Goal: Transaction & Acquisition: Purchase product/service

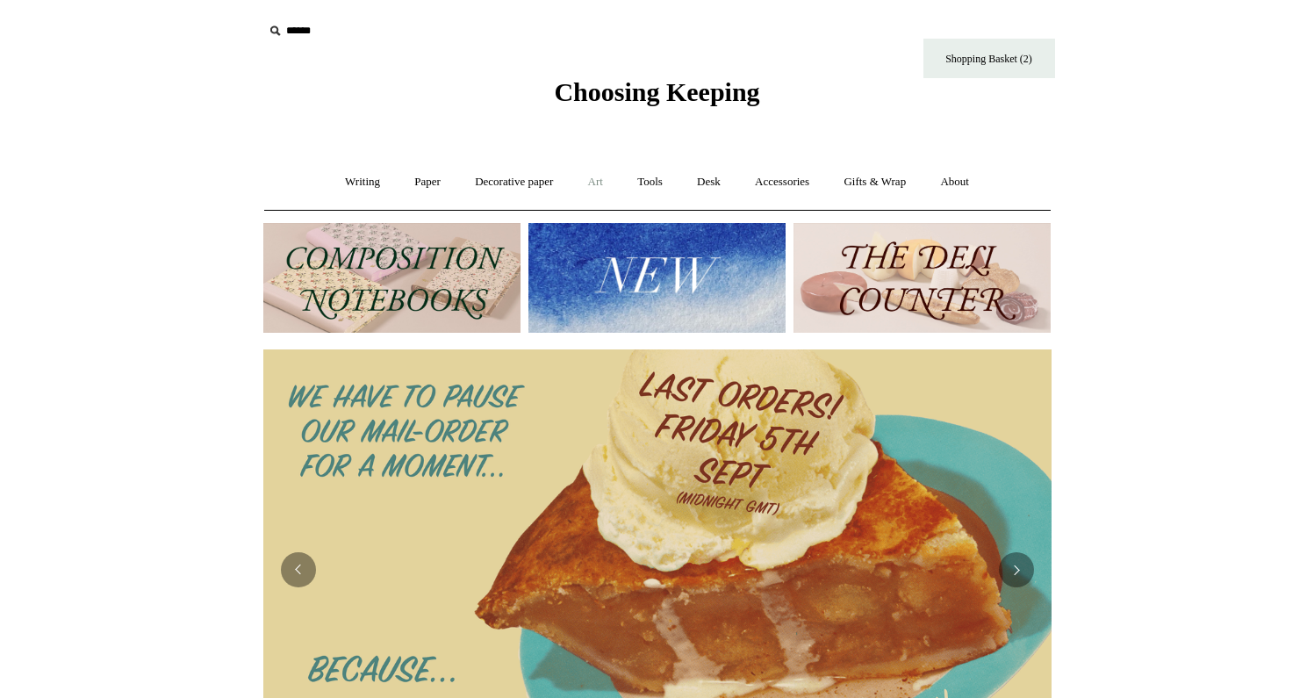
click at [594, 183] on link "Art +" at bounding box center [595, 182] width 47 height 47
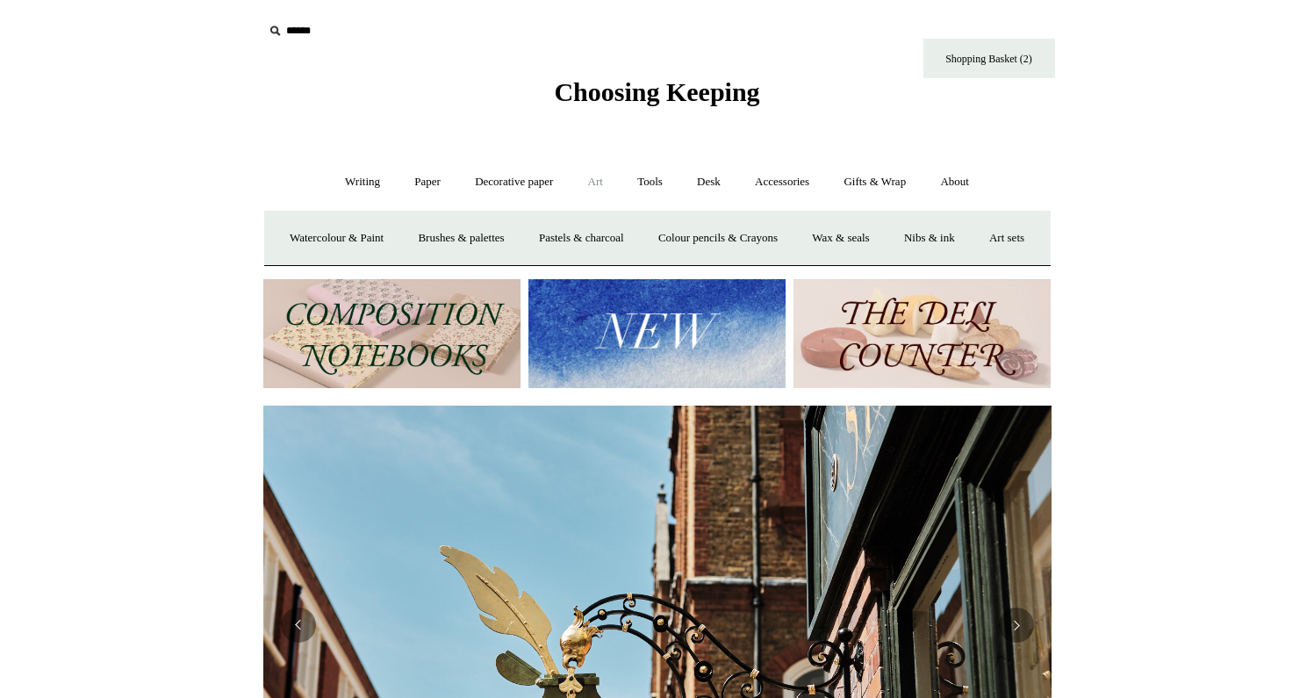
scroll to position [0, 788]
click at [364, 240] on link "Watercolour & Paint" at bounding box center [337, 238] width 126 height 47
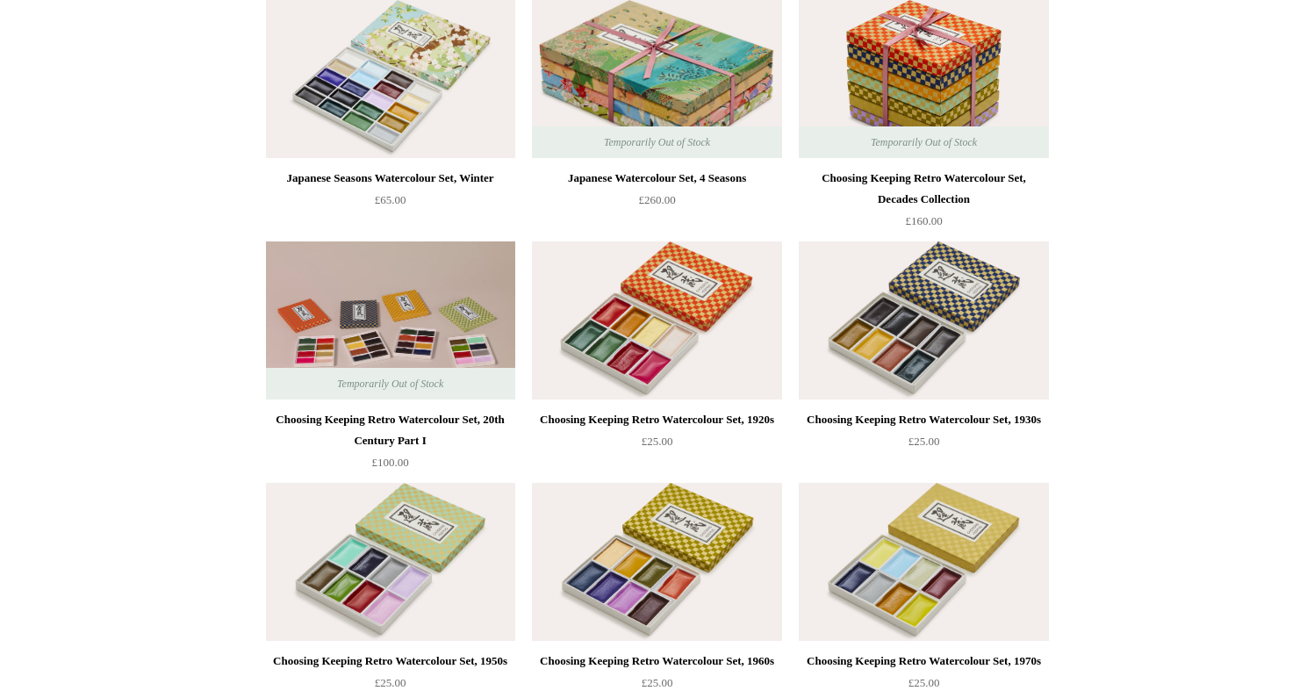
scroll to position [463, 0]
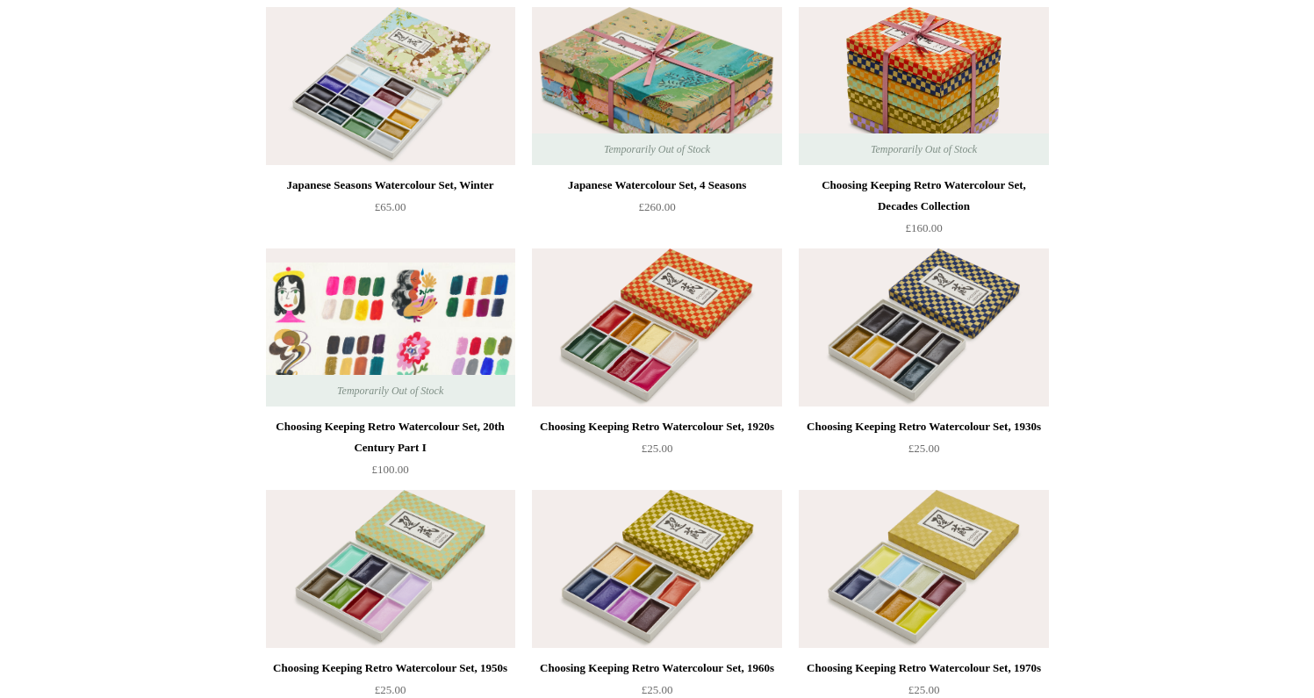
click at [342, 312] on img at bounding box center [390, 327] width 249 height 158
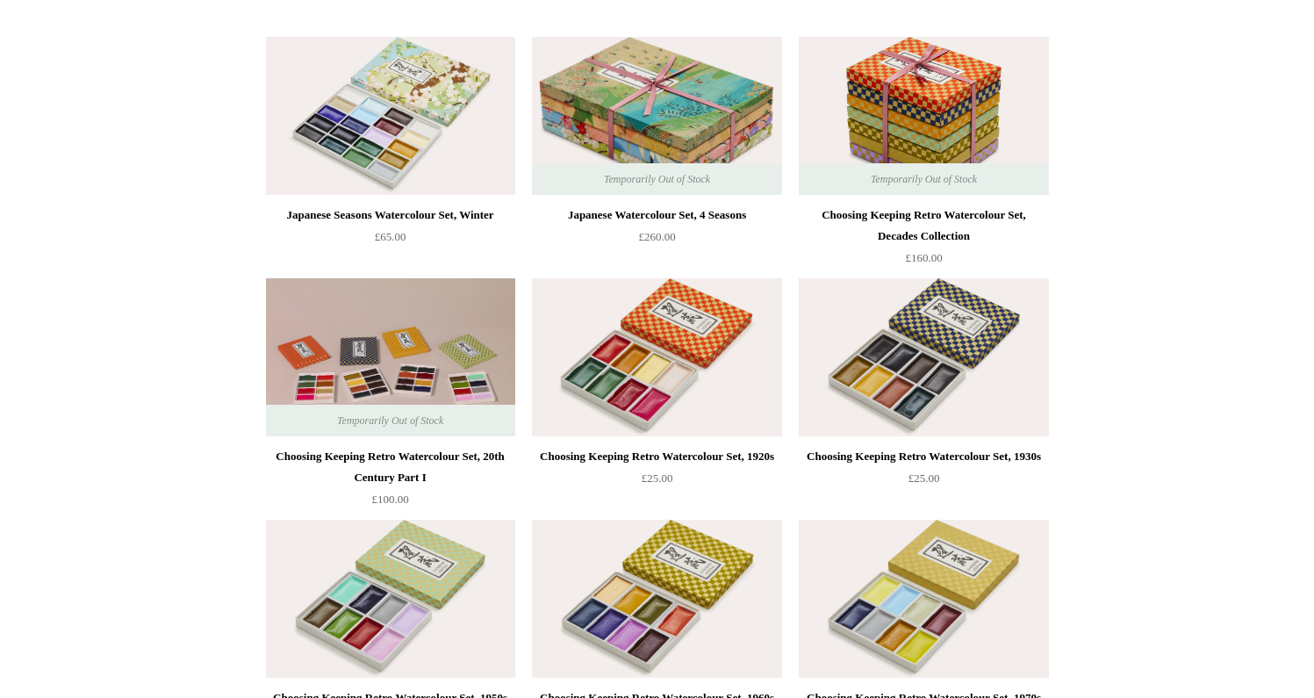
scroll to position [171, 0]
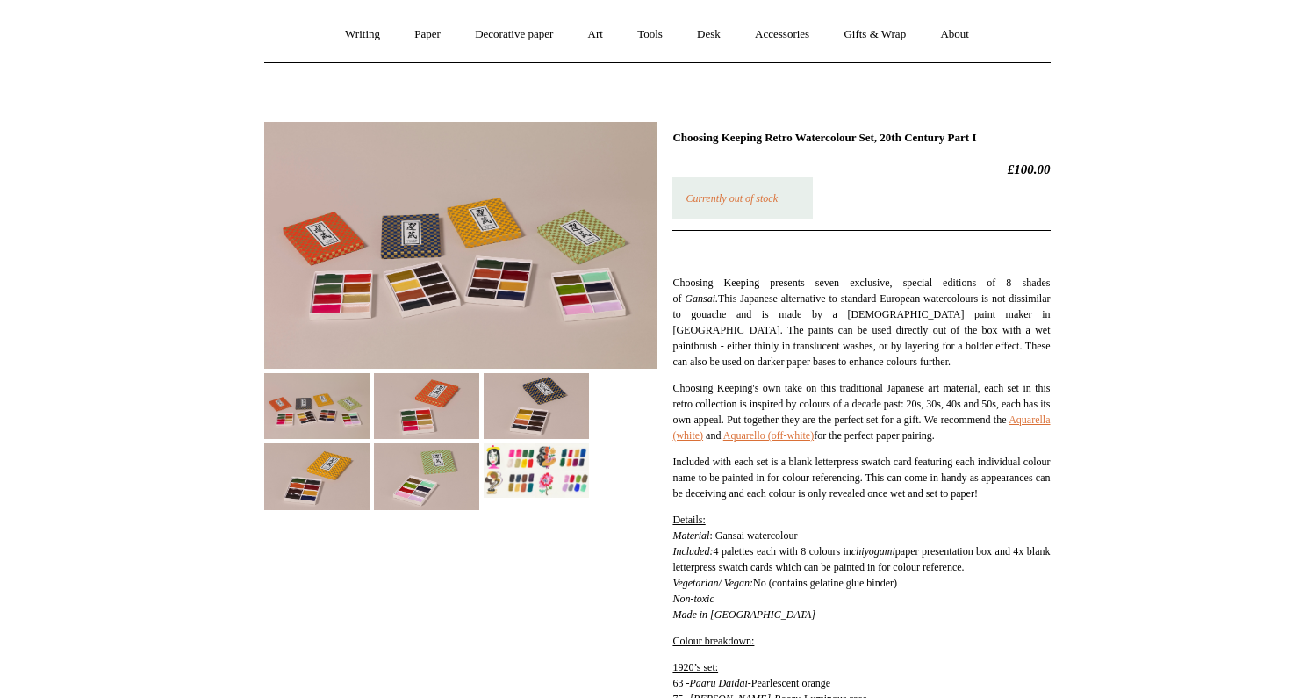
scroll to position [160, 0]
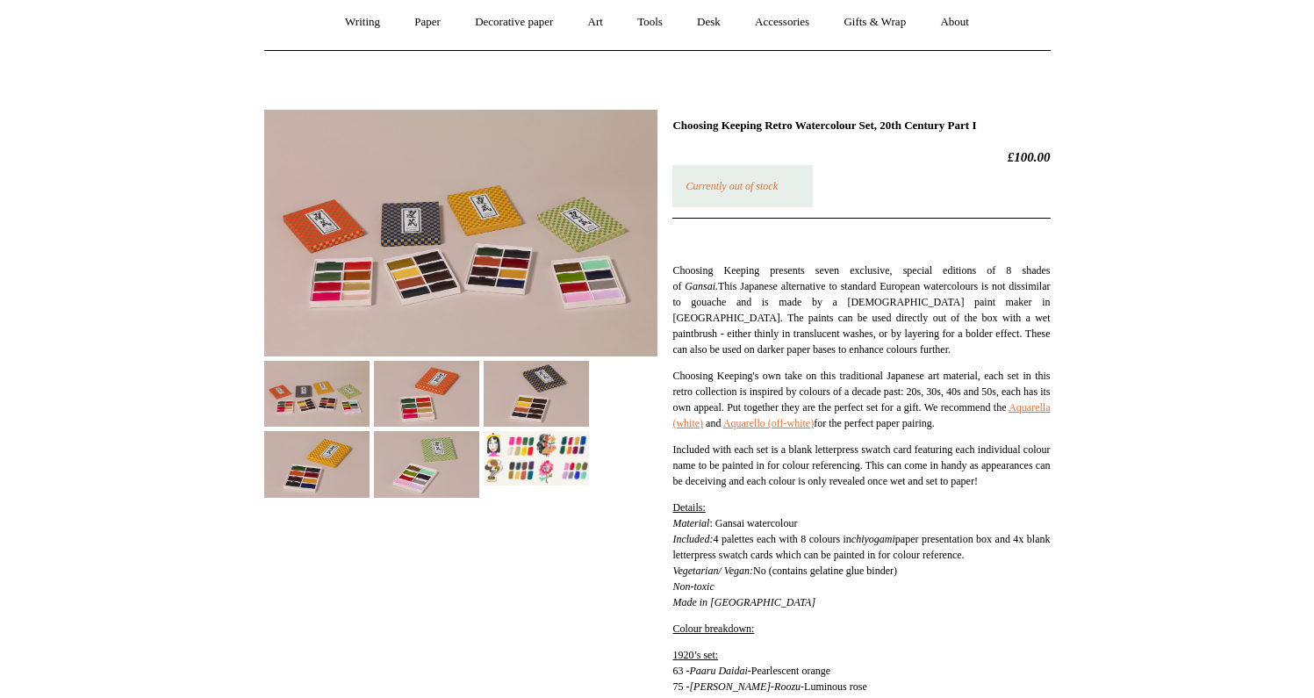
click at [419, 379] on img at bounding box center [426, 394] width 105 height 66
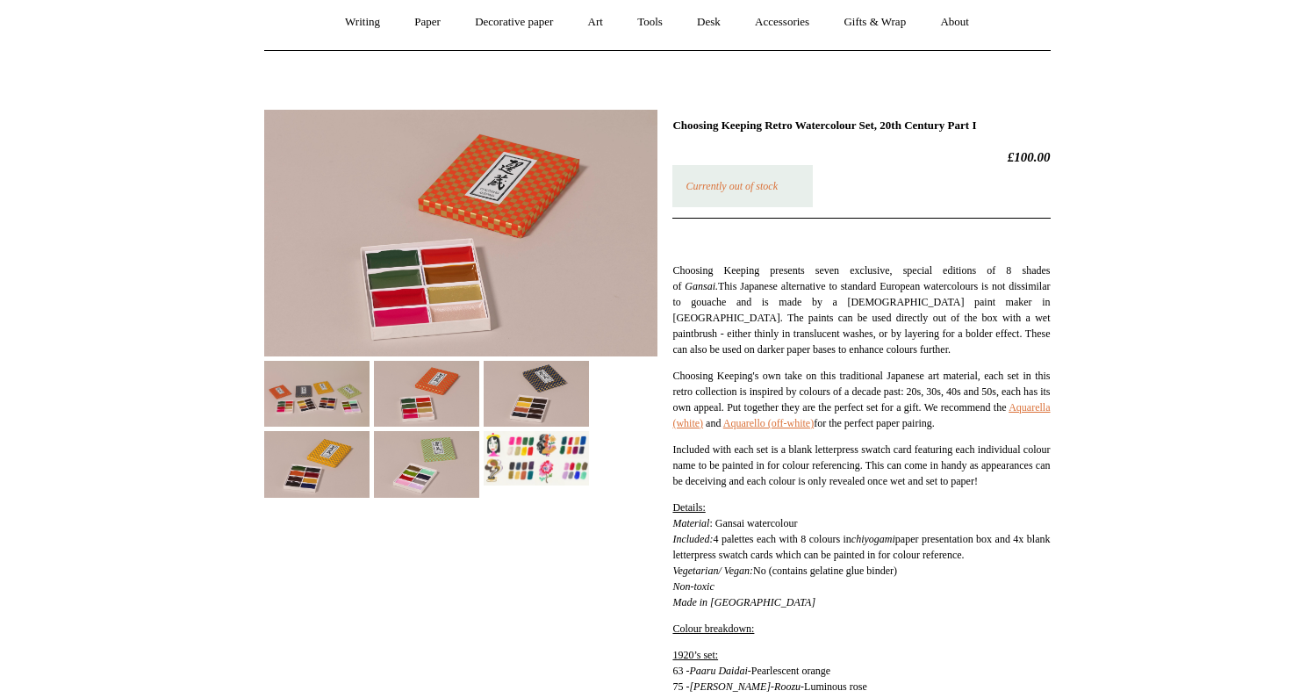
click at [338, 379] on img at bounding box center [316, 394] width 105 height 66
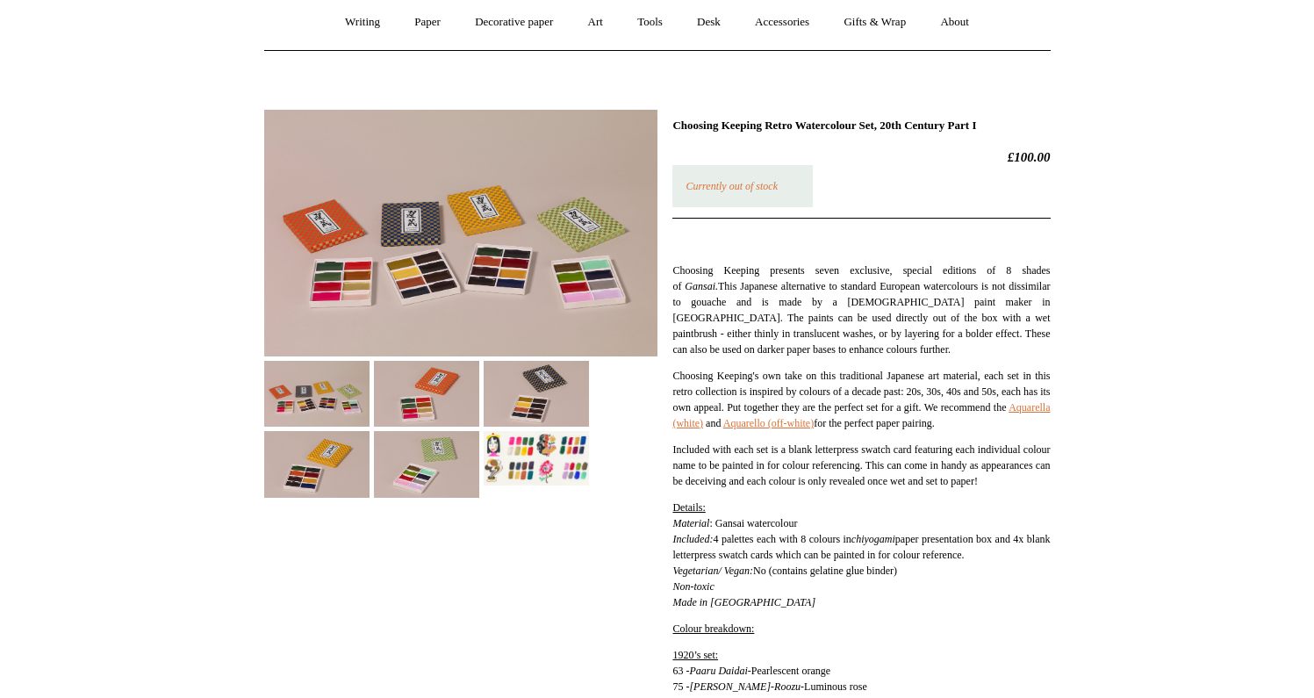
click at [542, 451] on img at bounding box center [536, 458] width 105 height 54
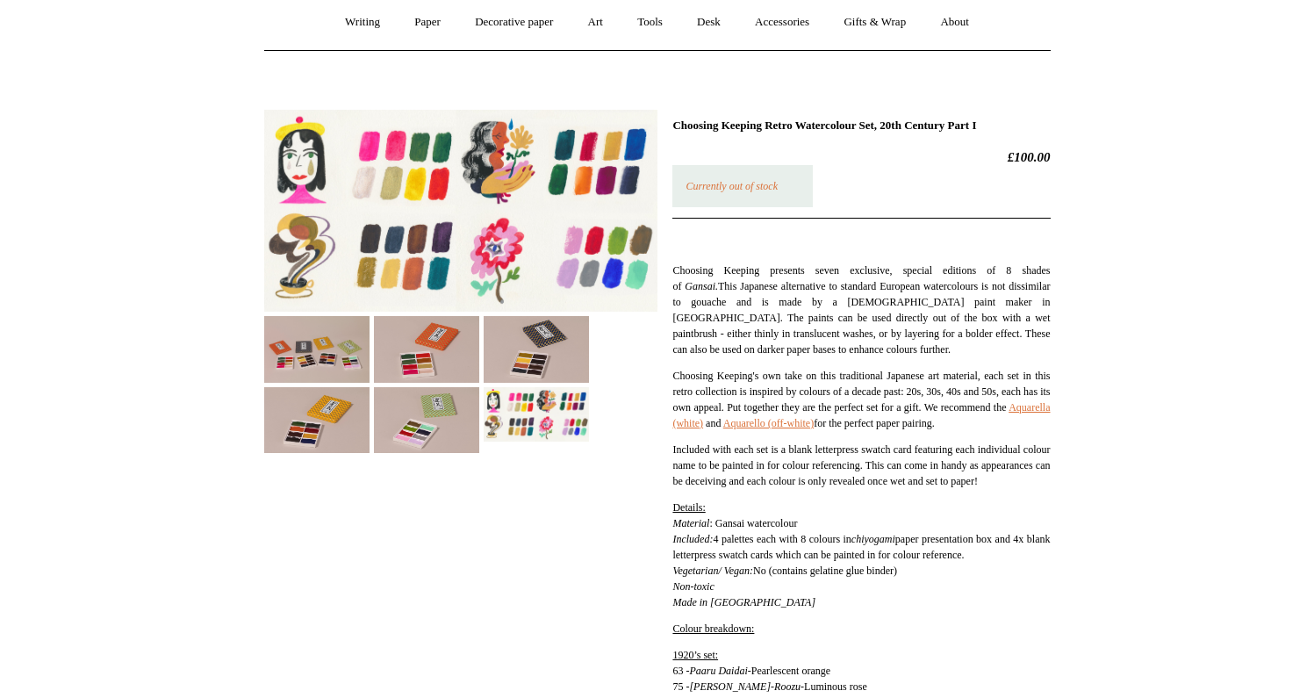
click at [423, 436] on img at bounding box center [426, 420] width 105 height 66
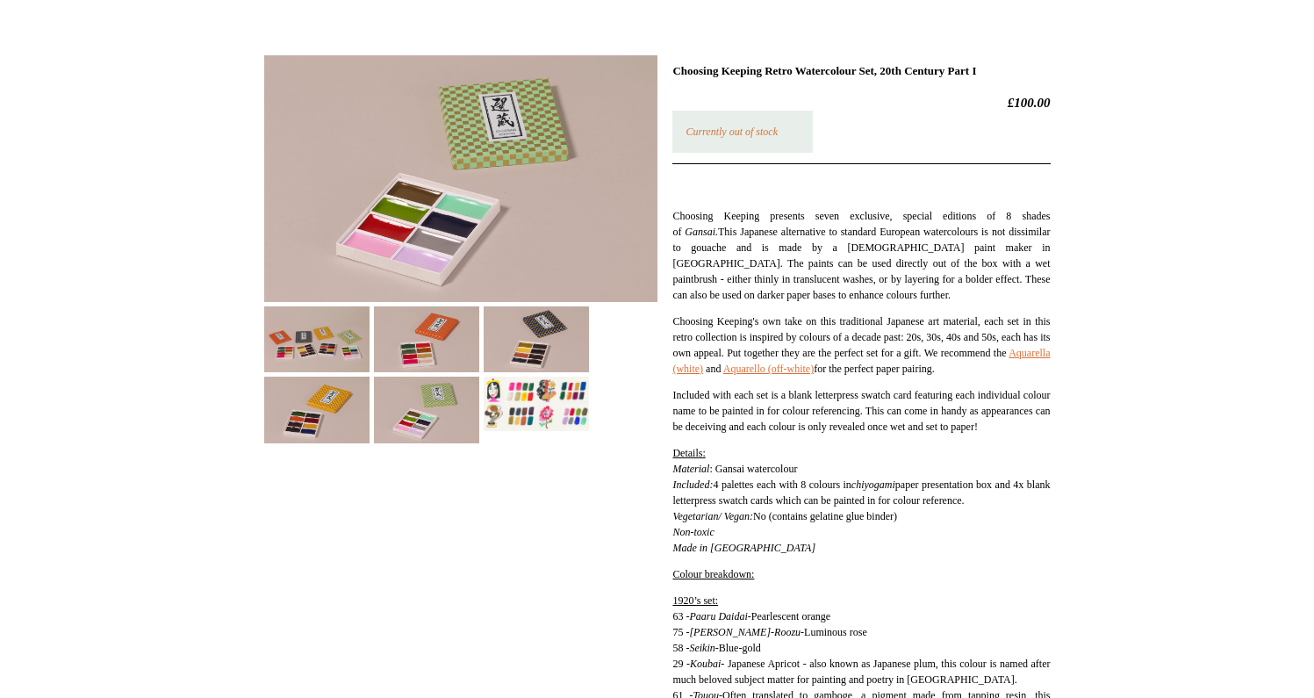
scroll to position [208, 0]
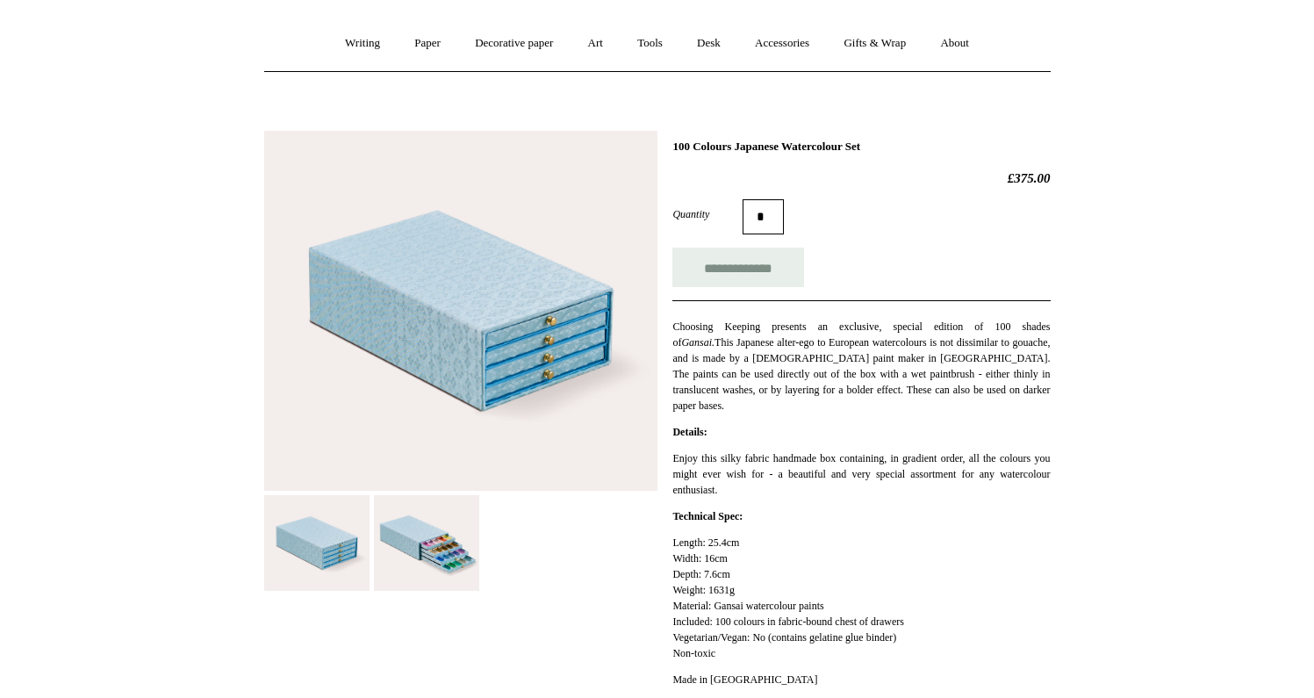
scroll to position [148, 0]
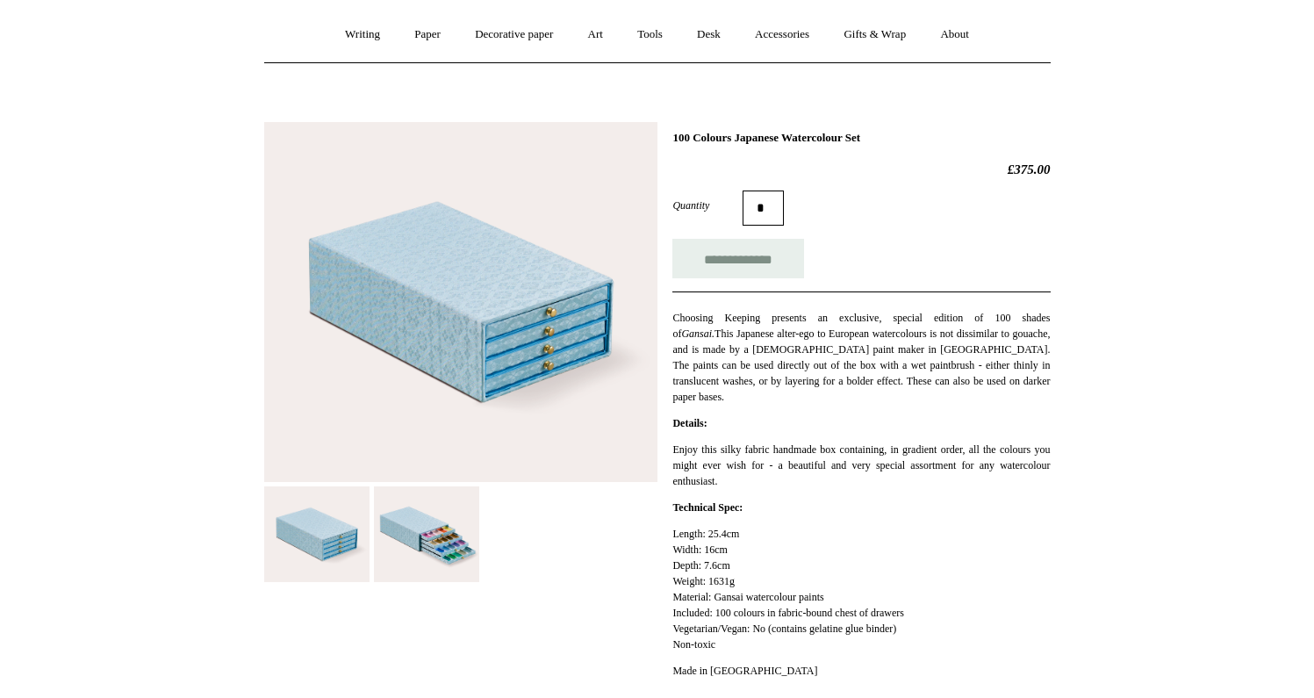
click at [427, 530] on img at bounding box center [426, 534] width 105 height 97
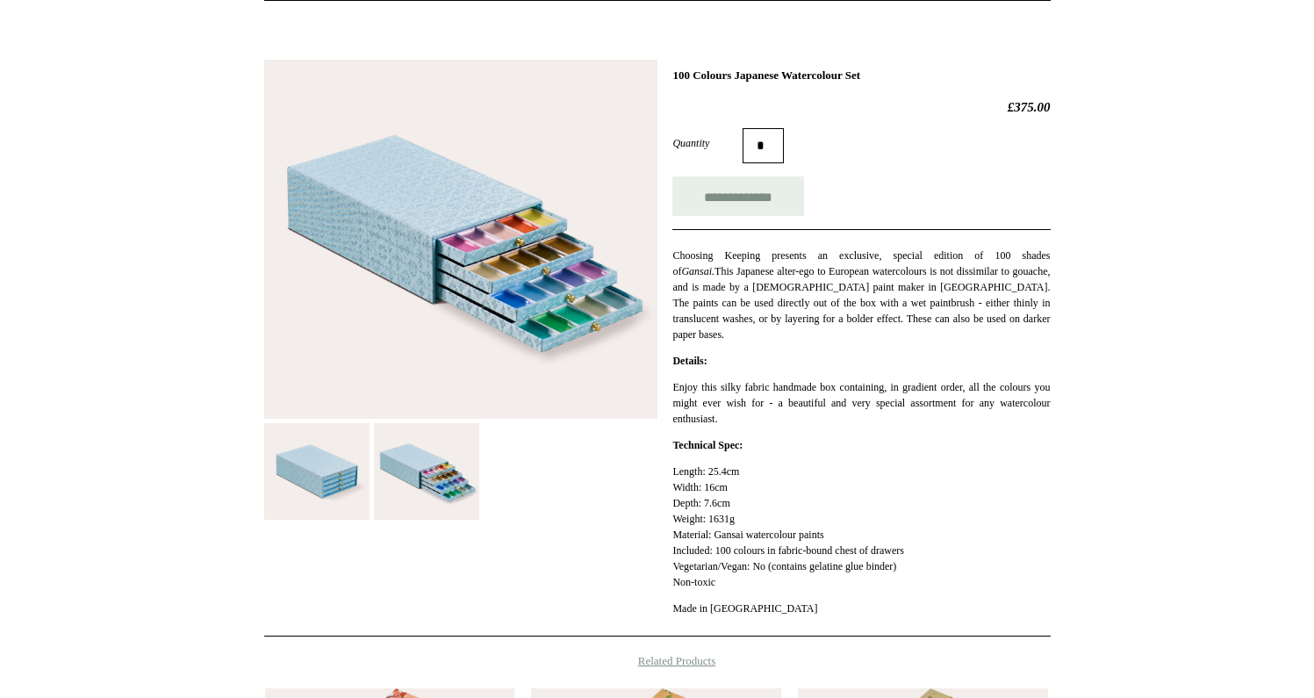
scroll to position [176, 0]
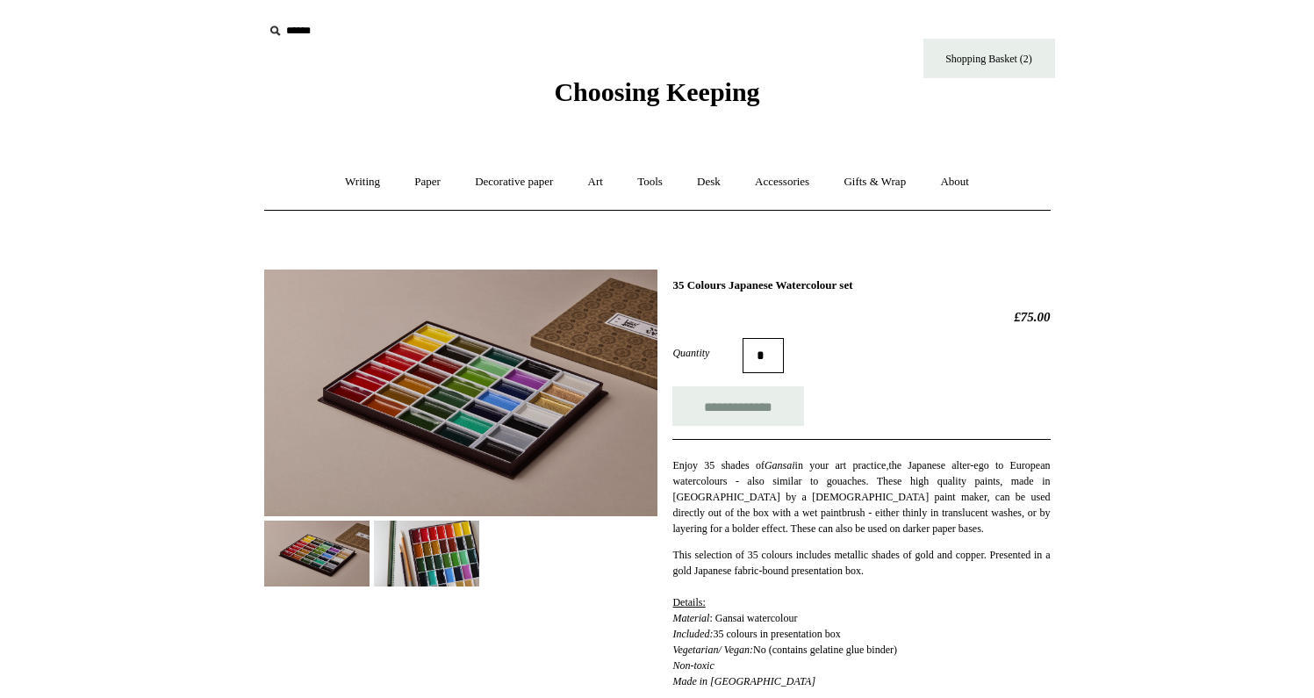
click at [441, 548] on img at bounding box center [426, 554] width 105 height 66
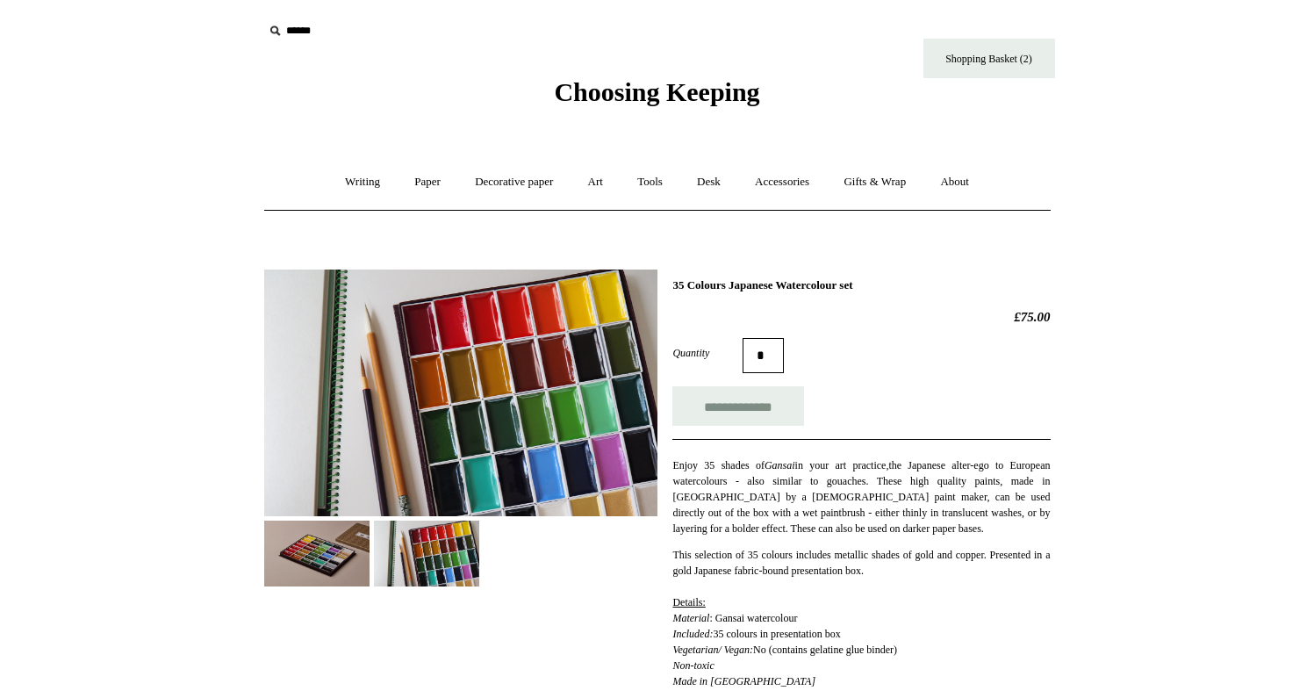
click at [292, 582] on img at bounding box center [316, 554] width 105 height 66
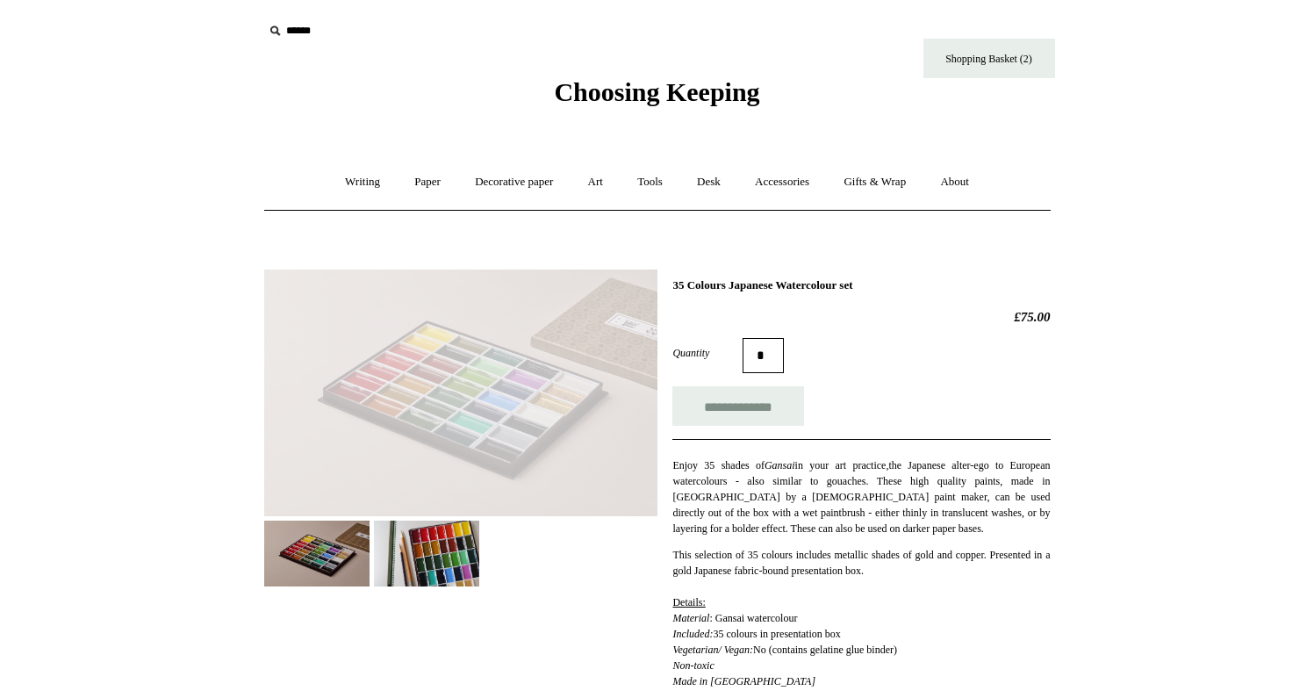
click at [298, 562] on img at bounding box center [316, 554] width 105 height 66
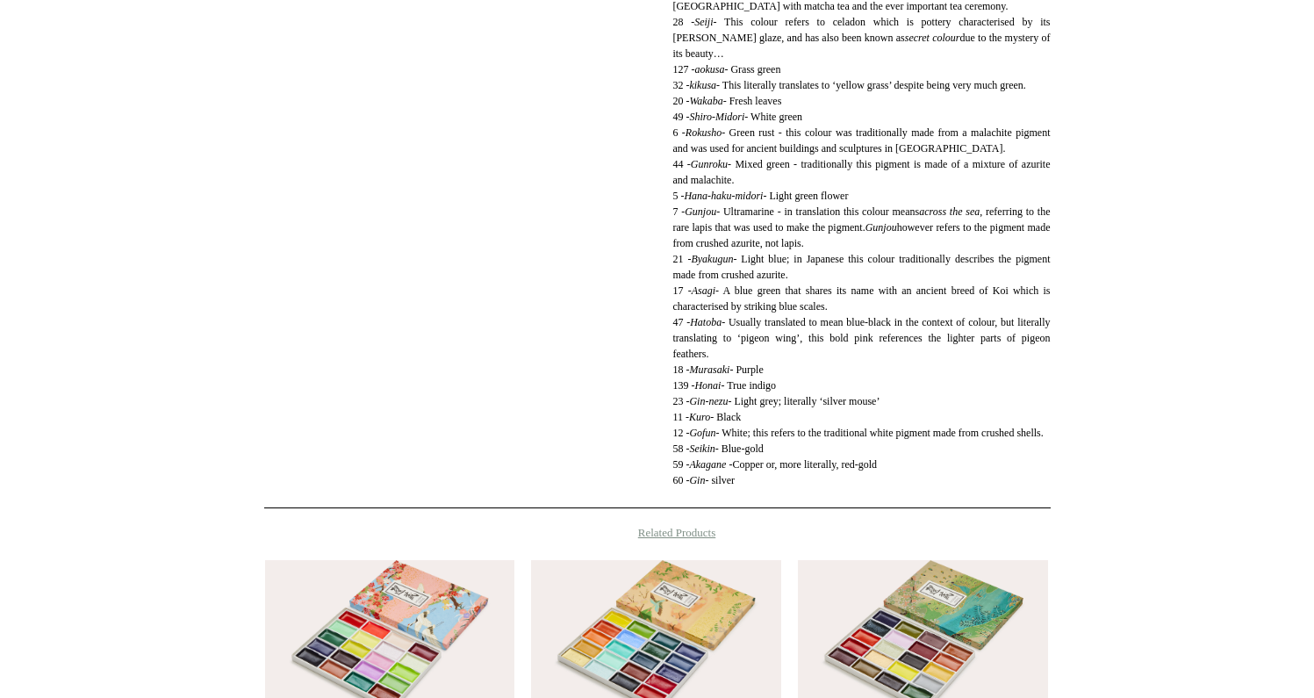
scroll to position [1412, 0]
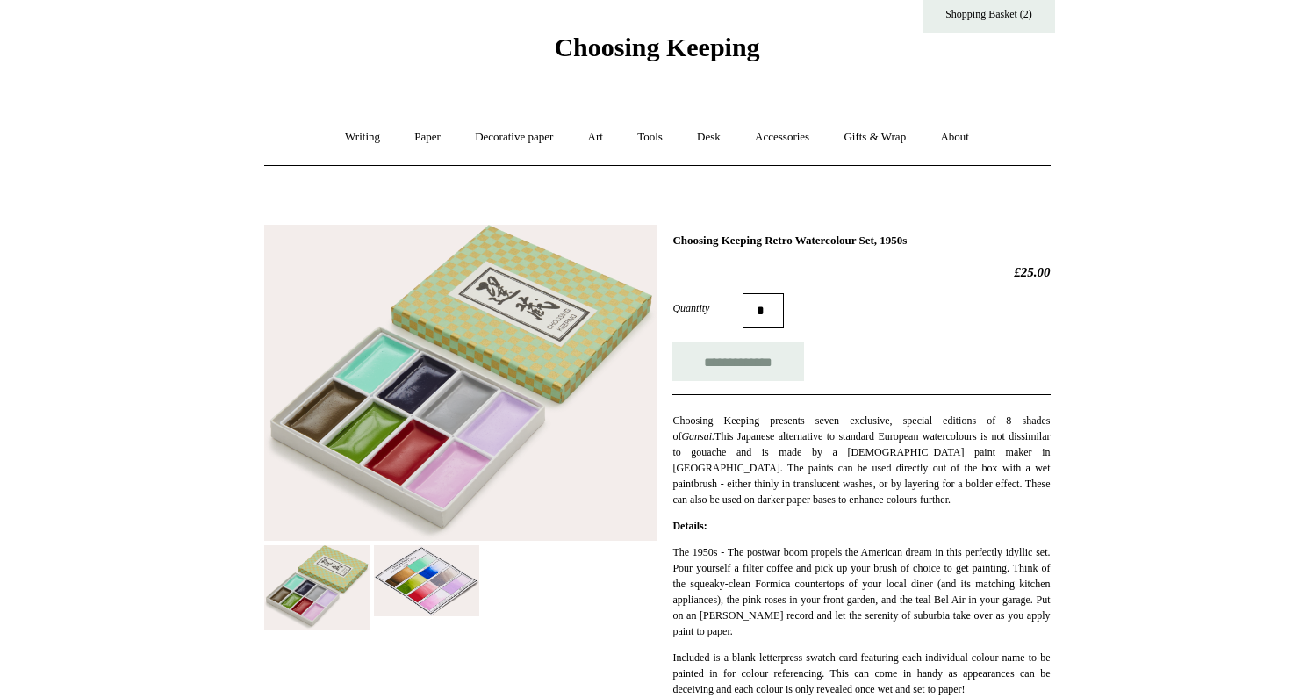
scroll to position [74, 0]
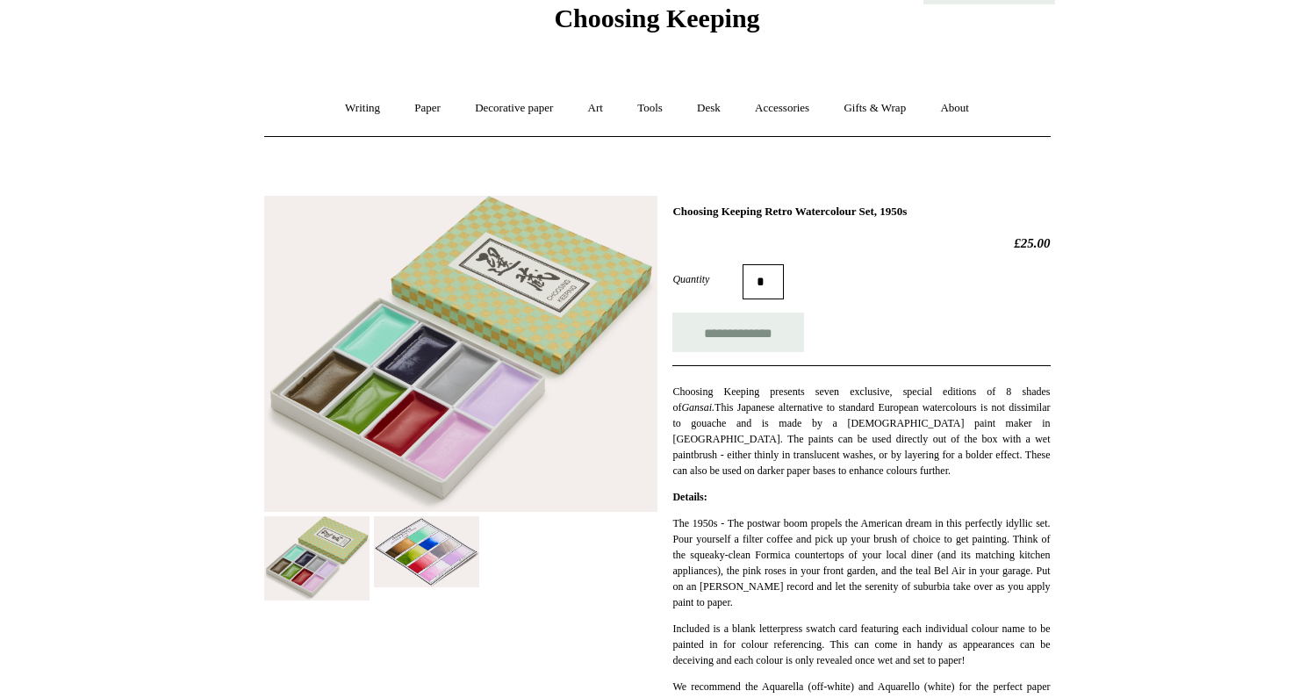
click at [416, 574] on img at bounding box center [426, 551] width 105 height 71
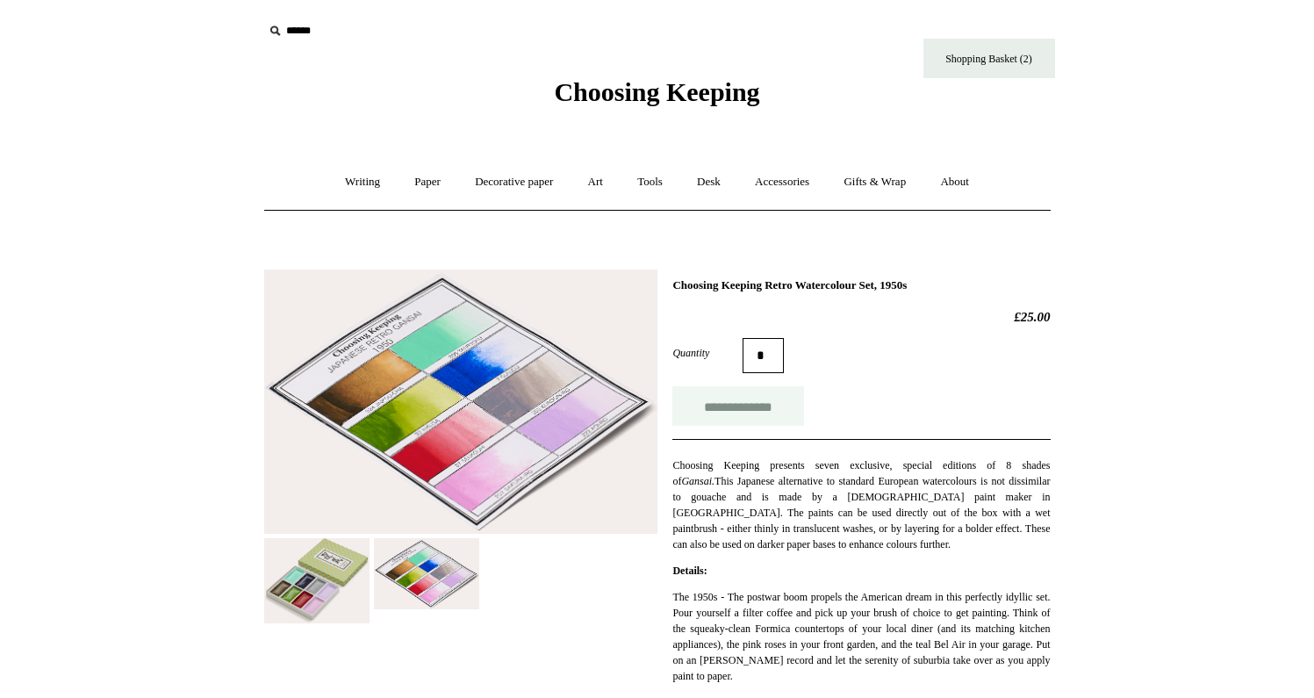
scroll to position [0, 0]
click at [760, 411] on input "**********" at bounding box center [739, 406] width 132 height 40
type input "**********"
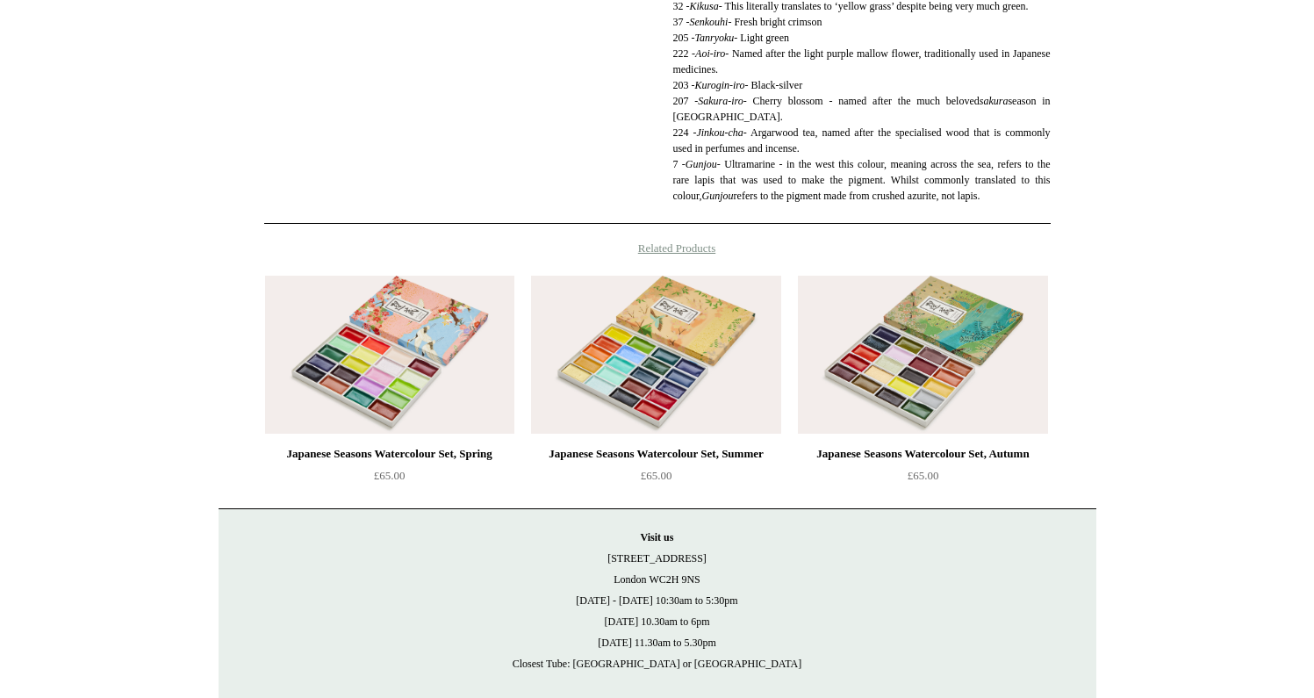
scroll to position [1049, 0]
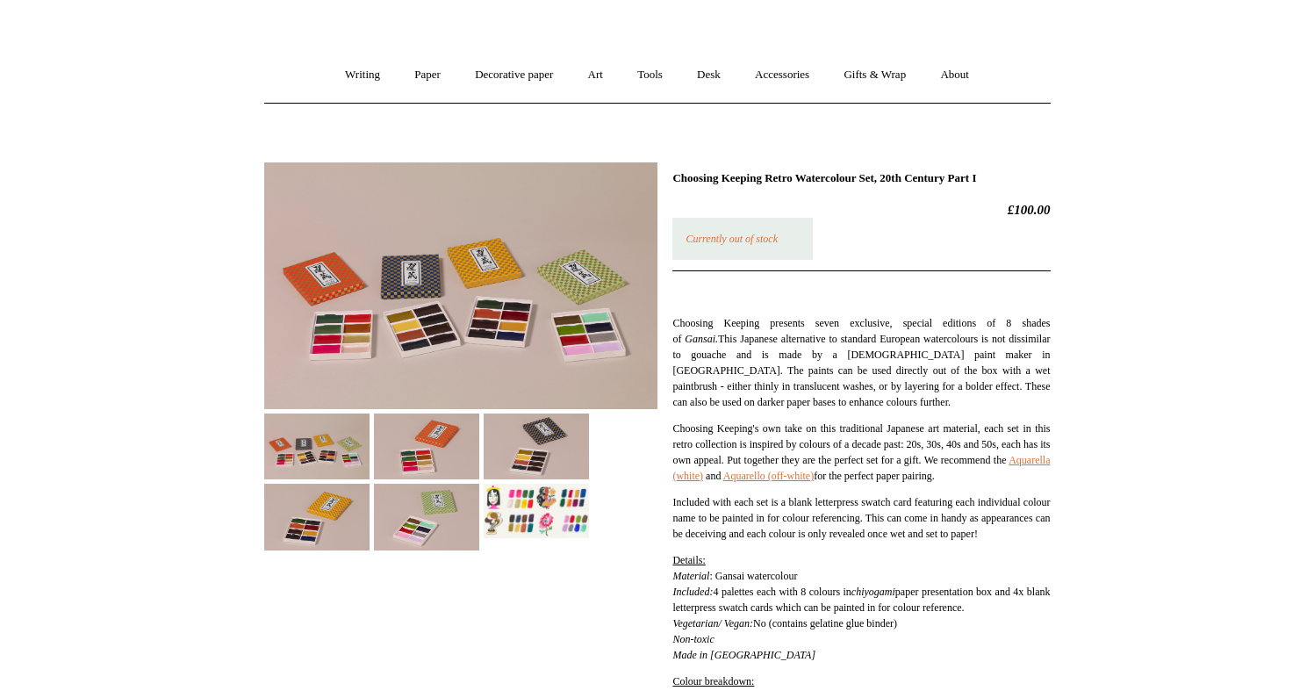
scroll to position [129, 0]
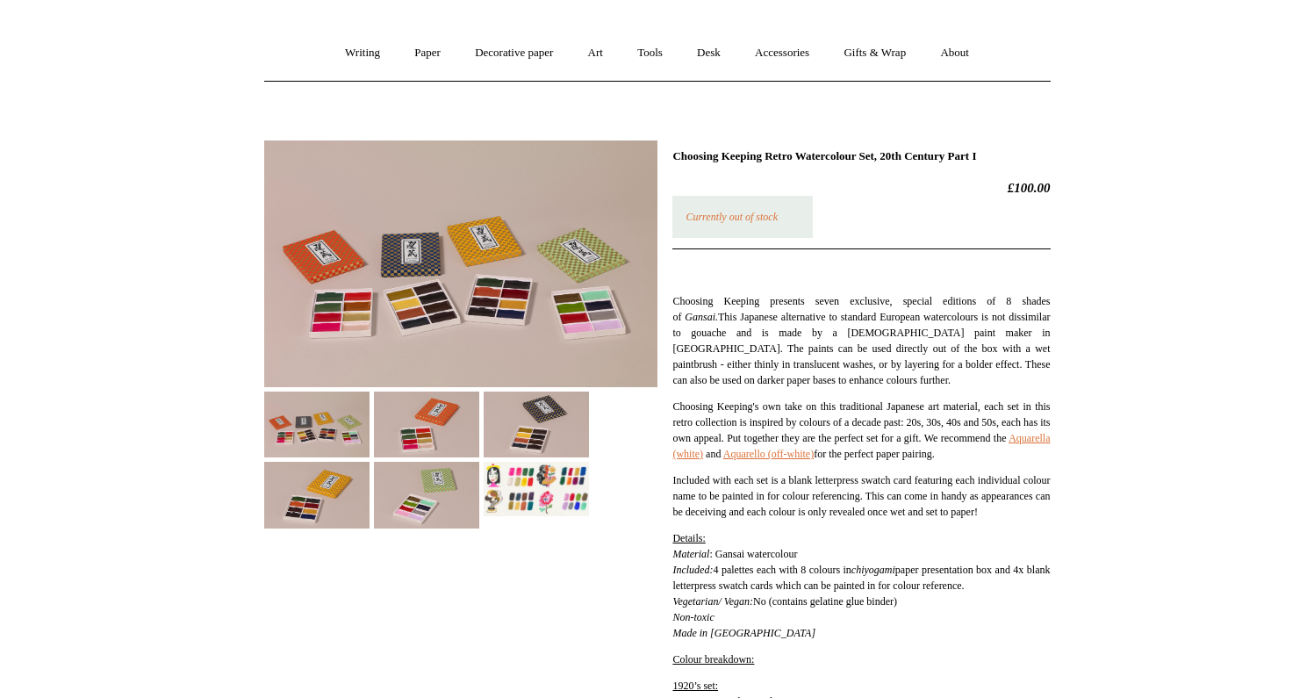
click at [544, 479] on img at bounding box center [536, 489] width 105 height 54
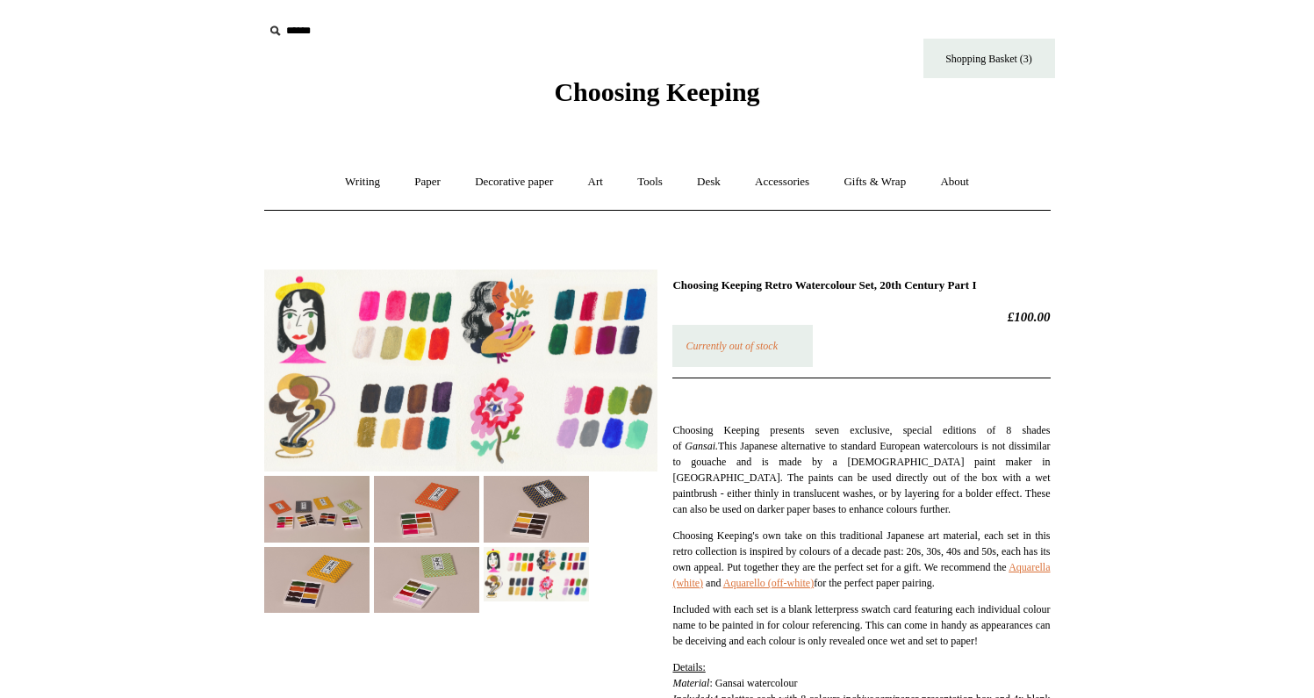
scroll to position [0, 0]
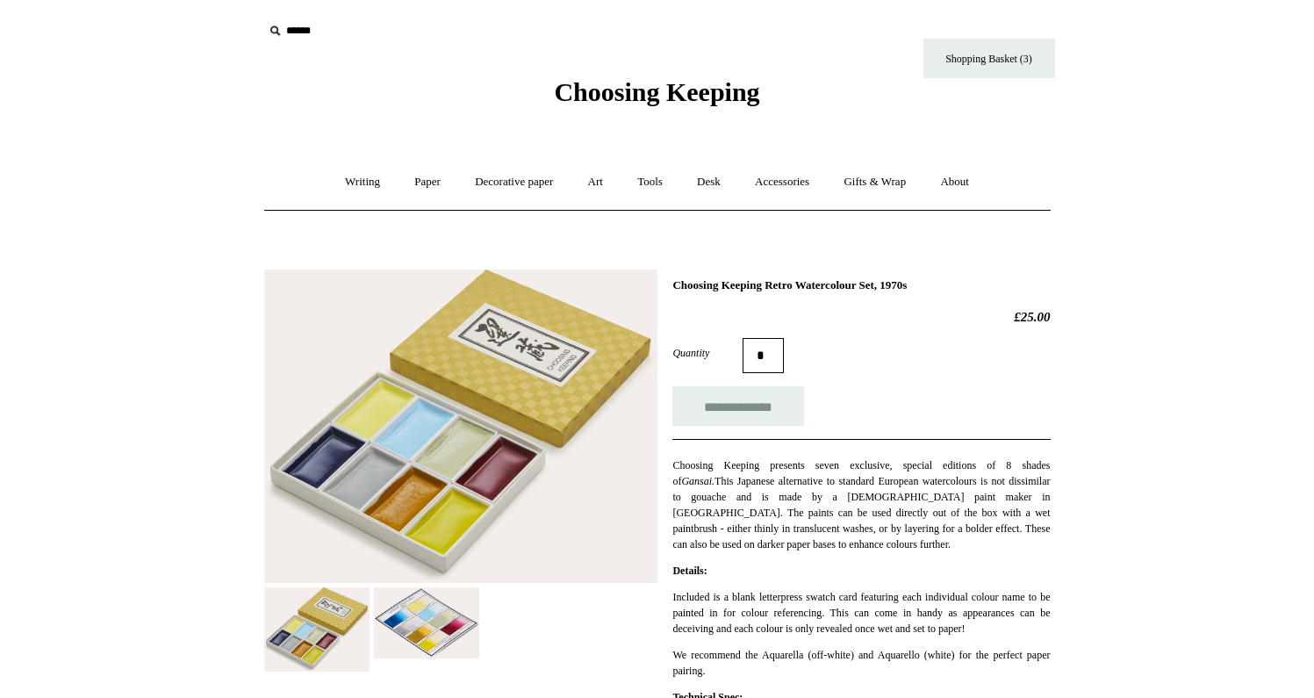
click at [450, 608] on img at bounding box center [426, 622] width 105 height 71
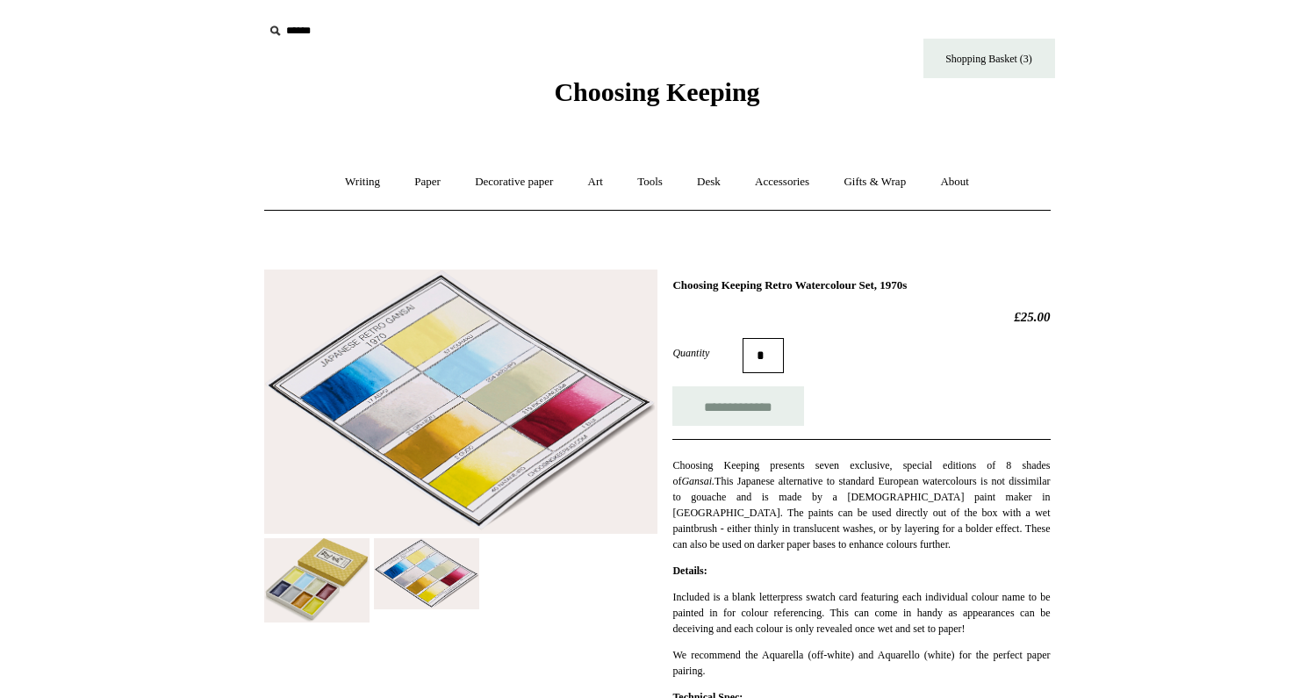
scroll to position [22, 0]
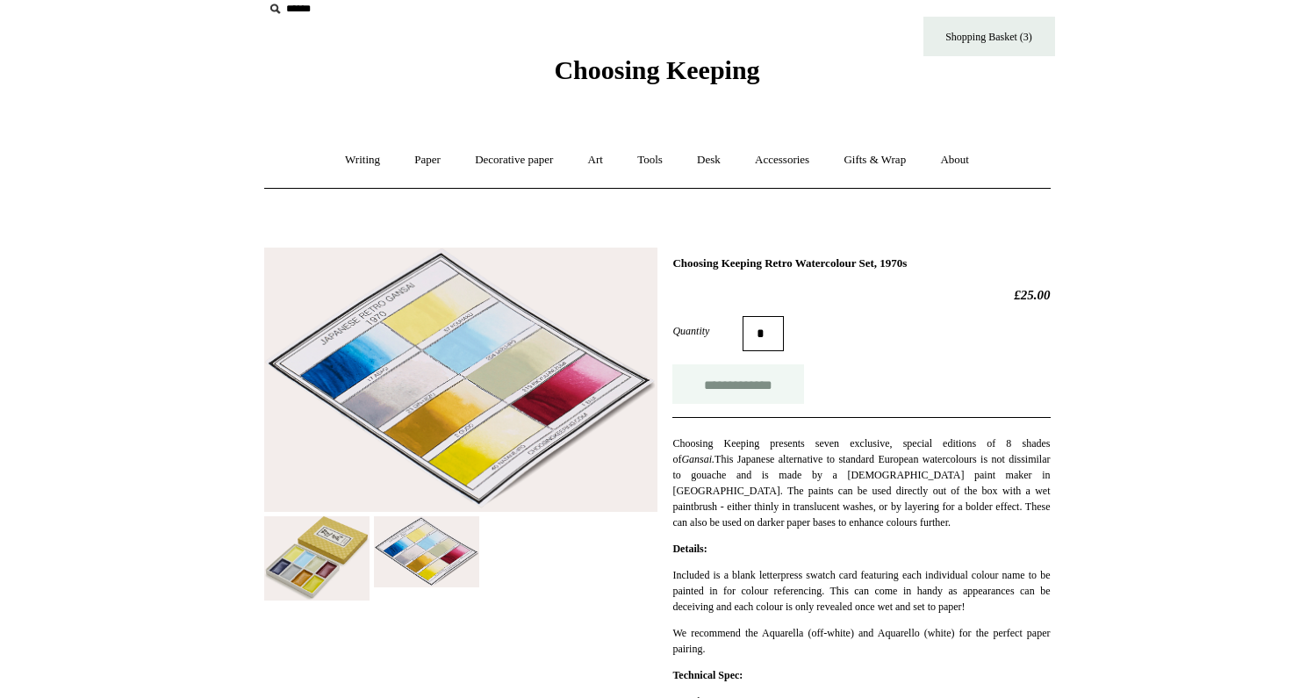
click at [777, 390] on input "**********" at bounding box center [739, 384] width 132 height 40
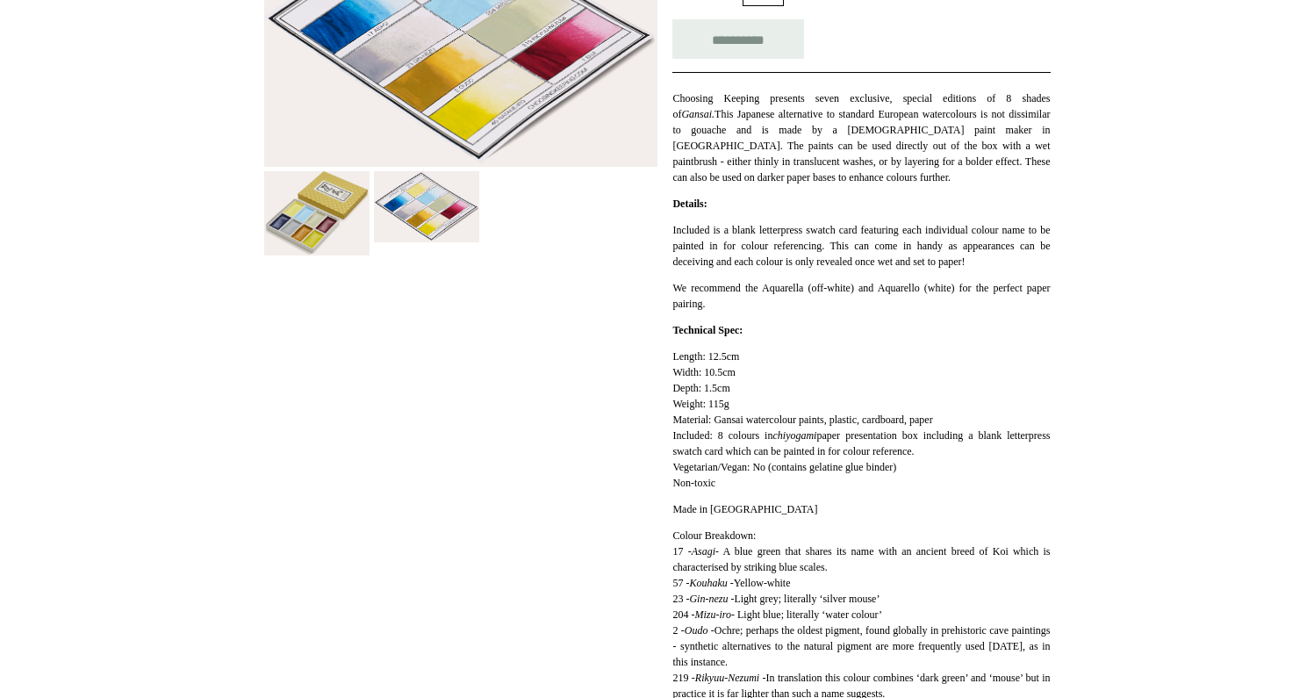
scroll to position [391, 0]
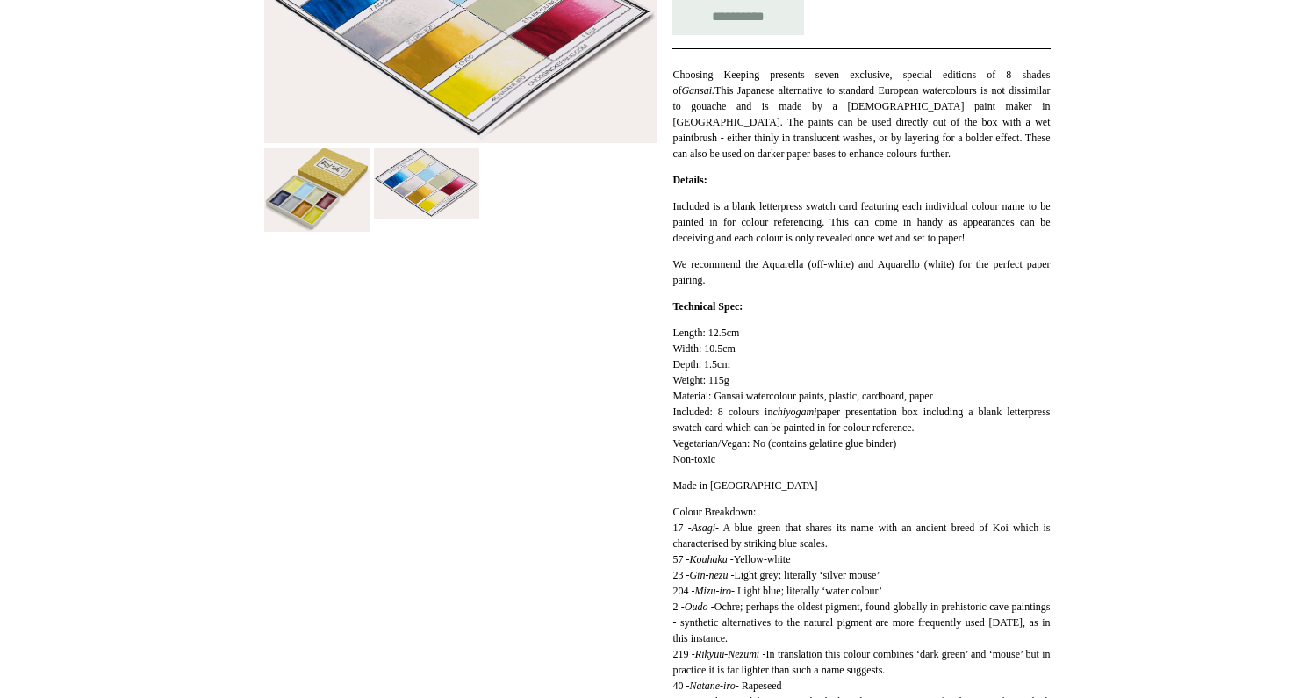
type input "**********"
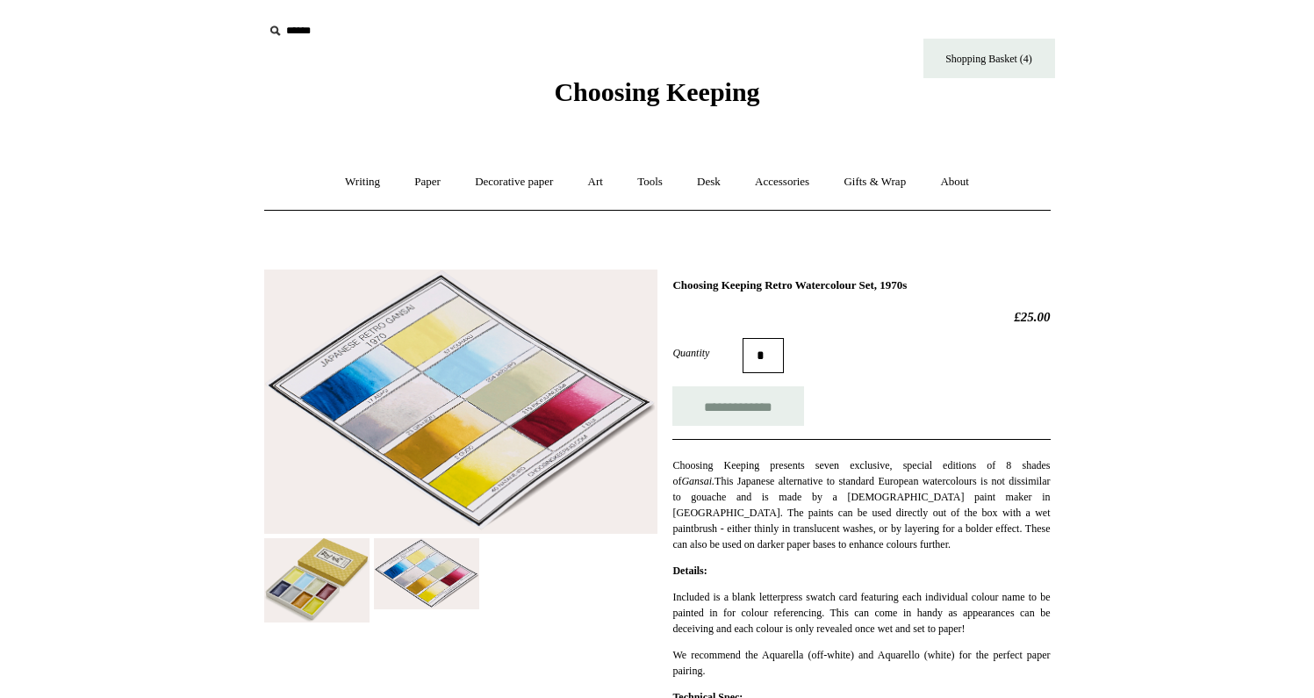
scroll to position [0, 0]
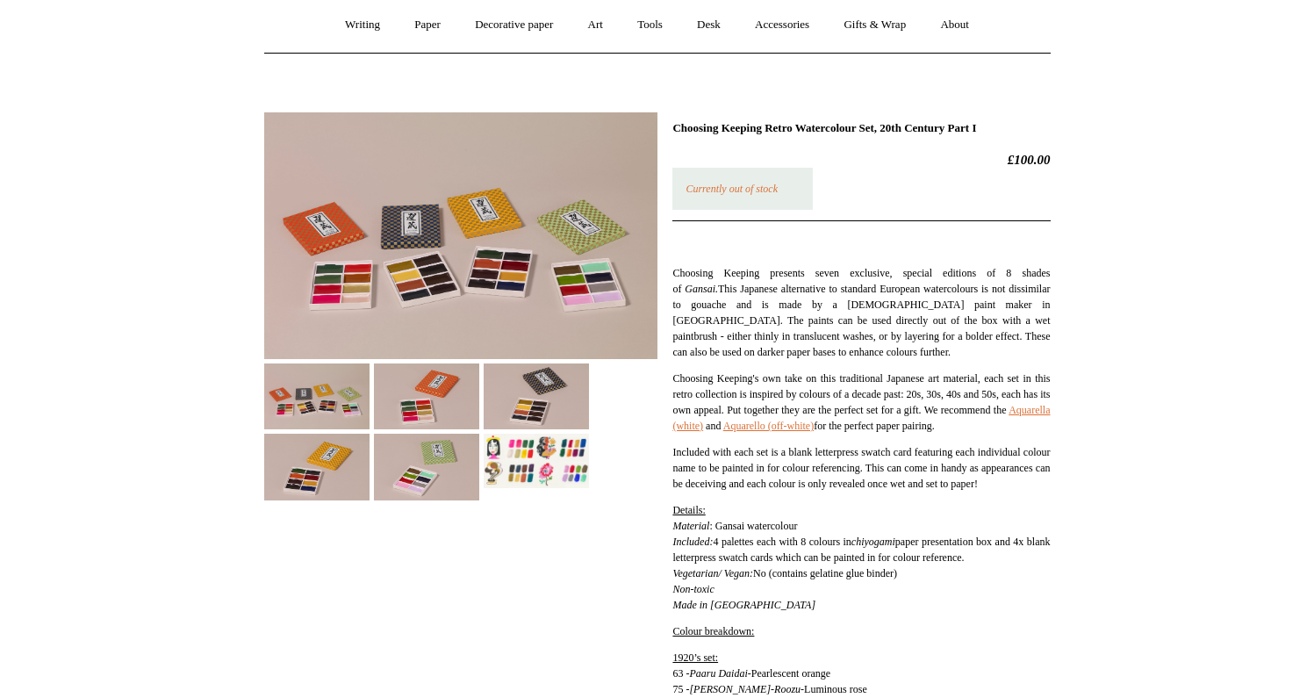
scroll to position [211, 0]
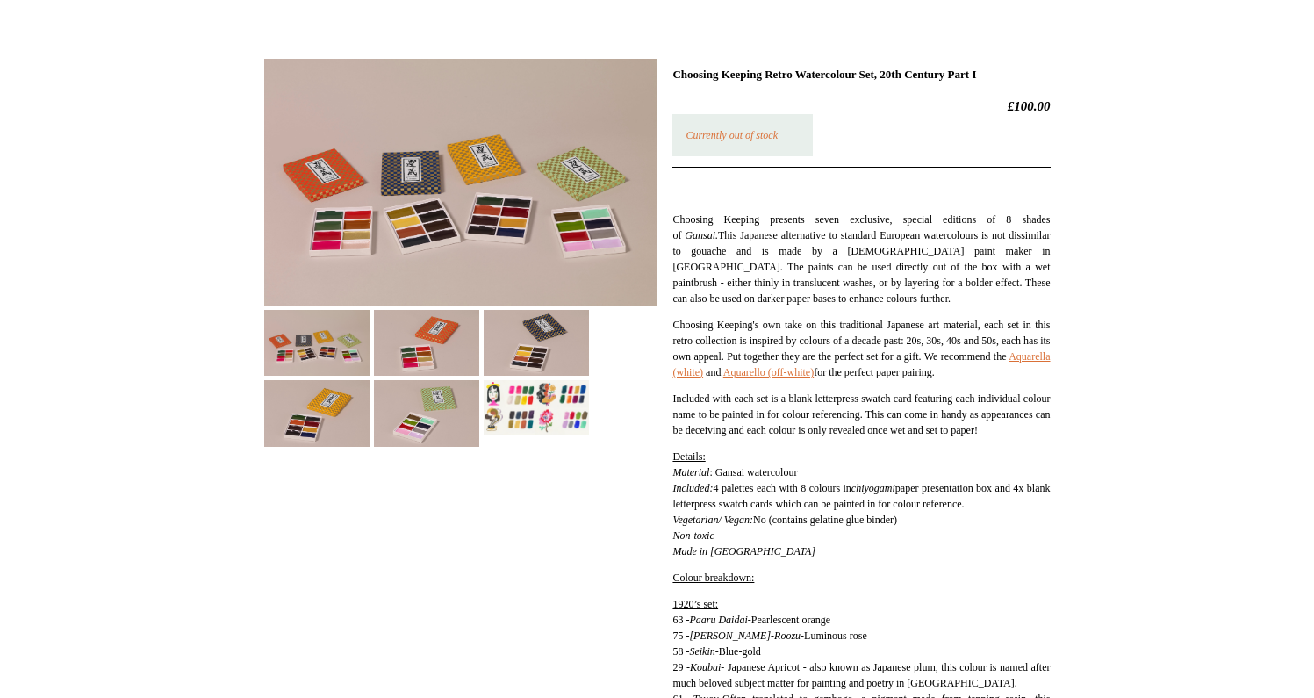
click at [554, 393] on img at bounding box center [536, 407] width 105 height 54
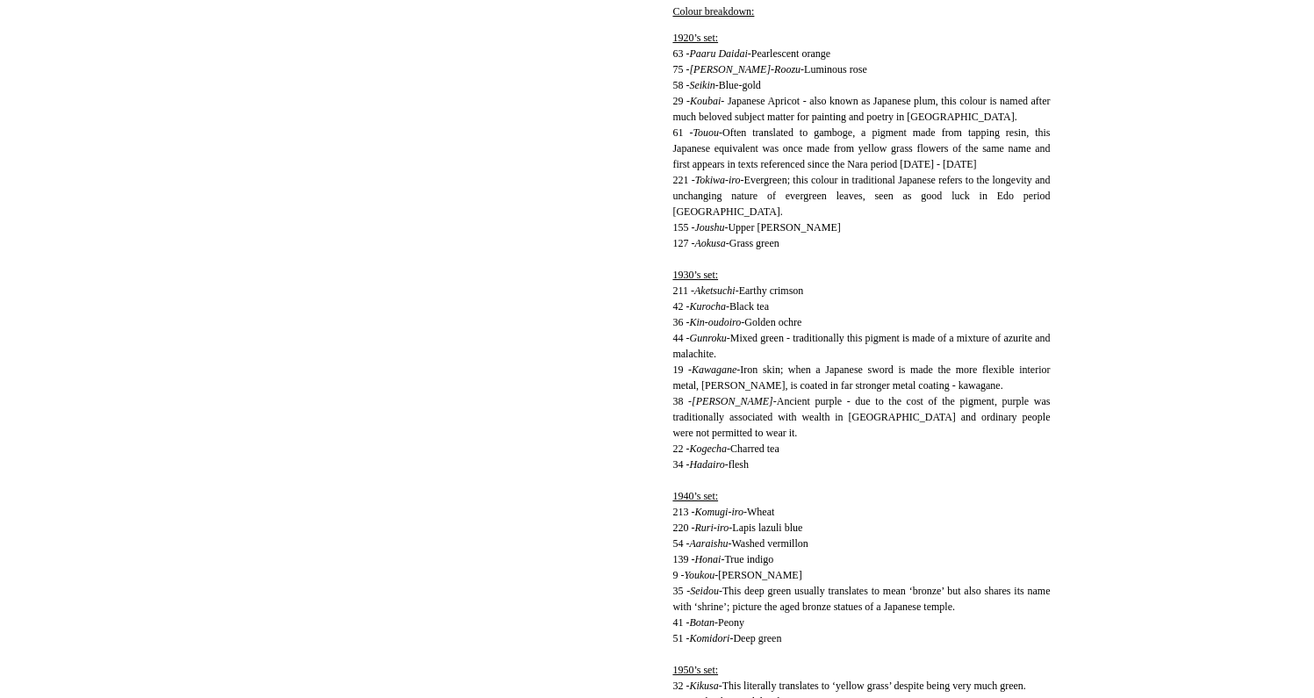
scroll to position [936, 0]
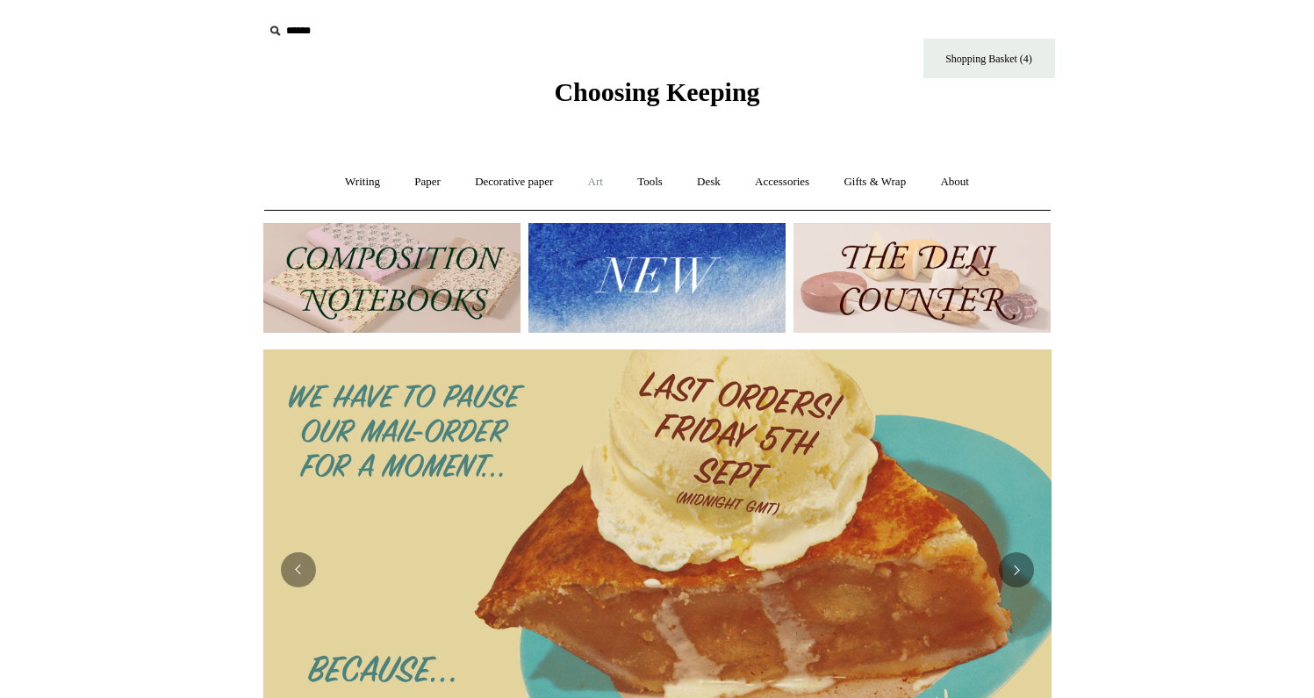
click at [601, 182] on link "Art +" at bounding box center [595, 182] width 47 height 47
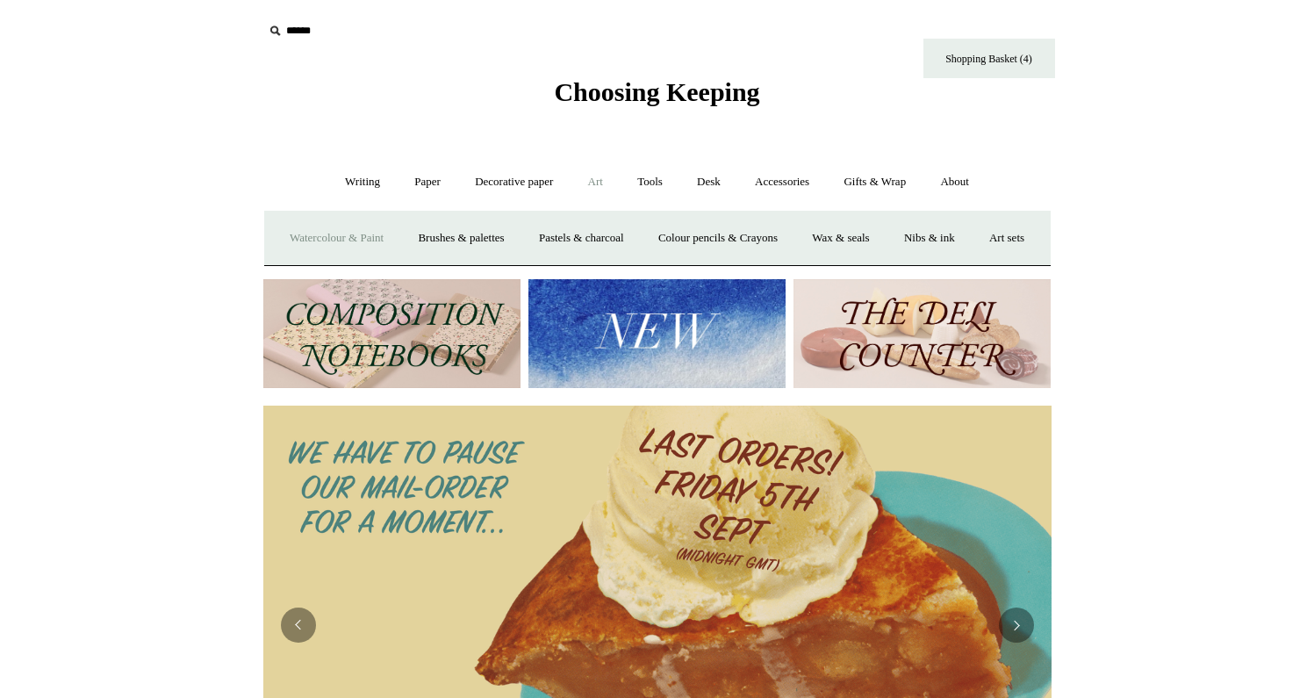
click at [374, 244] on link "Watercolour & Paint" at bounding box center [337, 238] width 126 height 47
